Goal: Check status

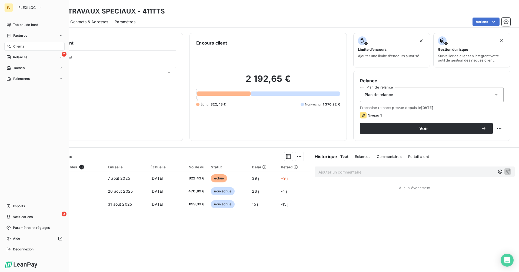
click at [17, 44] on span "Clients" at bounding box center [18, 46] width 11 height 5
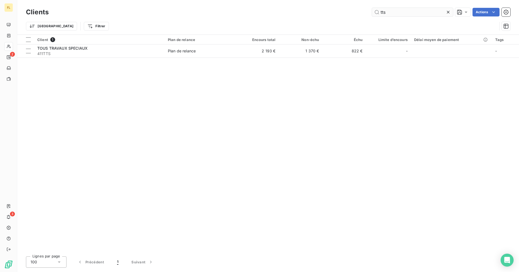
drag, startPoint x: 391, startPoint y: 9, endPoint x: 373, endPoint y: 12, distance: 18.5
click at [373, 12] on input "tts" at bounding box center [412, 12] width 81 height 9
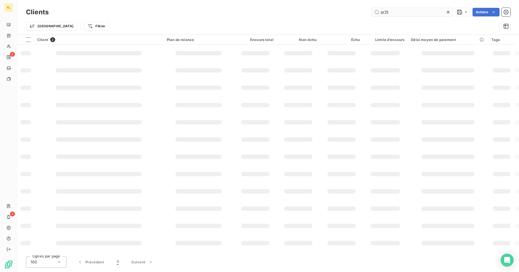
type input "sr2t"
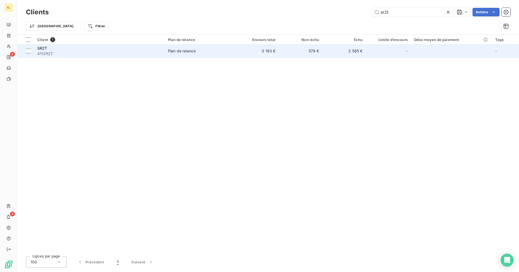
click at [301, 55] on td "578 €" at bounding box center [299, 51] width 43 height 13
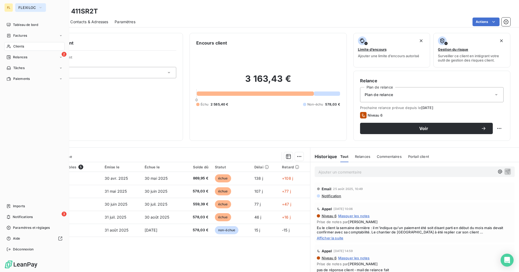
click at [24, 9] on span "FLEXILOC" at bounding box center [27, 7] width 18 height 4
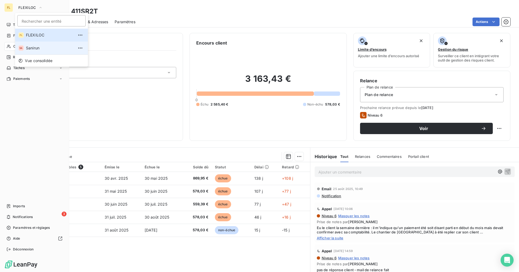
click at [31, 49] on span "Sanirun" at bounding box center [50, 47] width 48 height 5
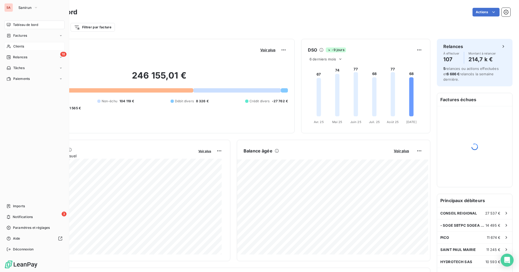
click at [31, 48] on div "Clients" at bounding box center [34, 46] width 60 height 9
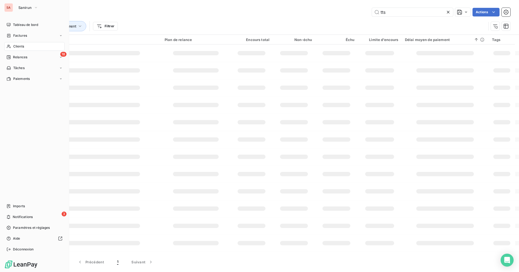
type input "sr2t"
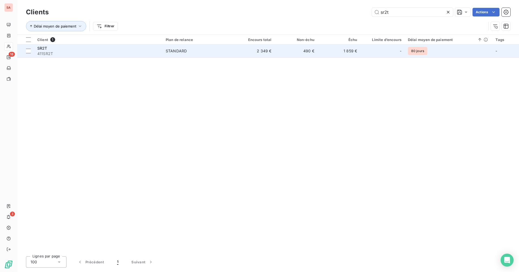
click at [297, 48] on td "490 €" at bounding box center [296, 51] width 43 height 13
